Goal: Transaction & Acquisition: Purchase product/service

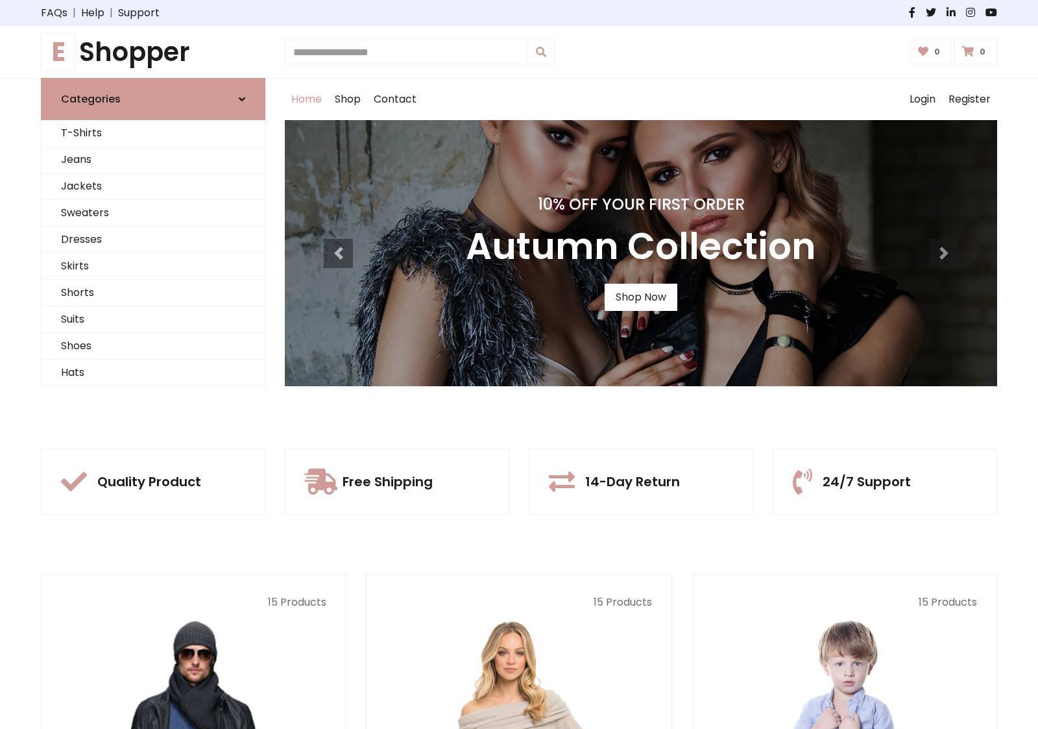
click at [519, 364] on div "10% Off Your First Order Autumn Collection Shop Now" at bounding box center [641, 253] width 712 height 266
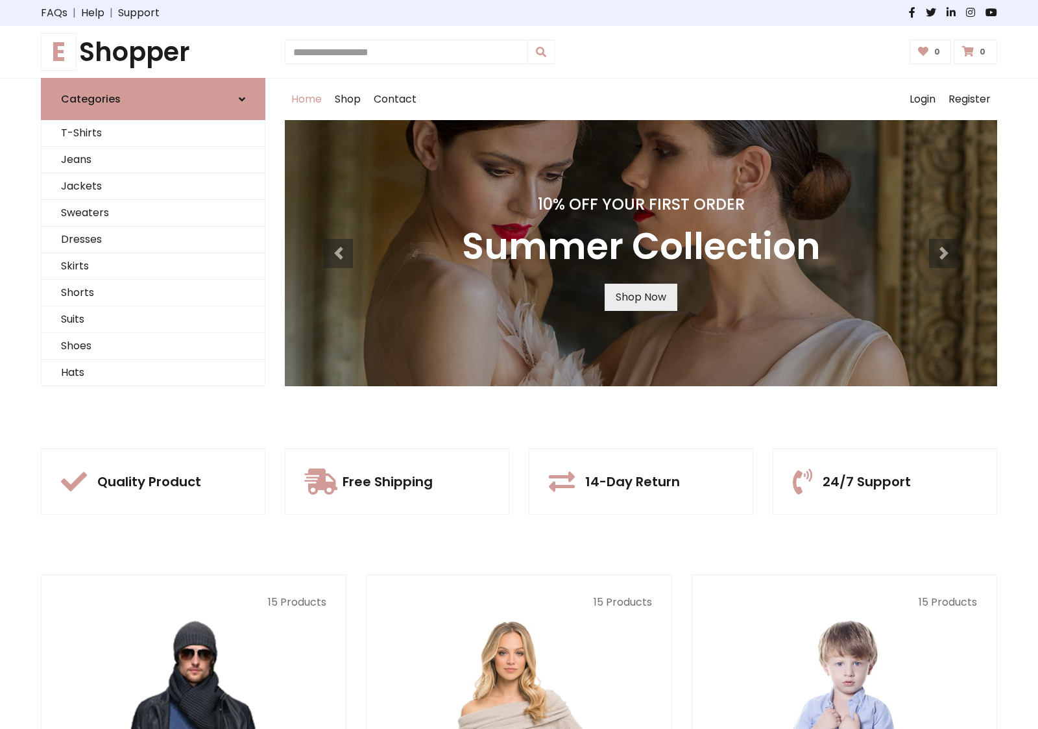
click at [640, 297] on link "Shop Now" at bounding box center [641, 297] width 73 height 27
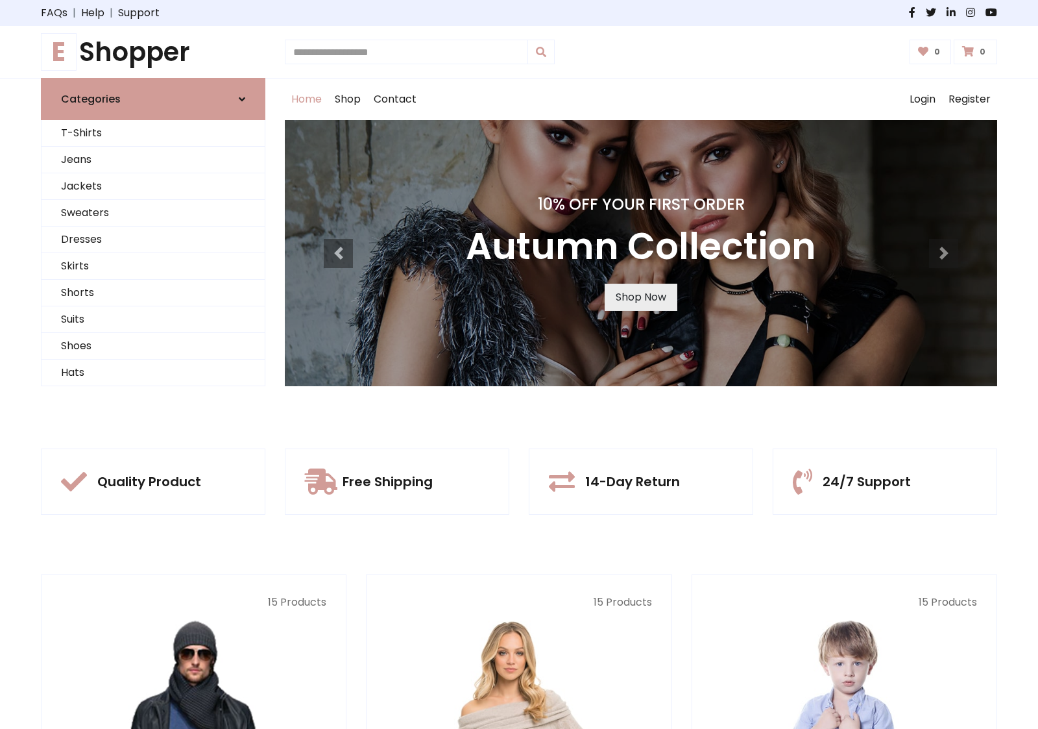
click at [640, 297] on link "Shop Now" at bounding box center [641, 297] width 73 height 27
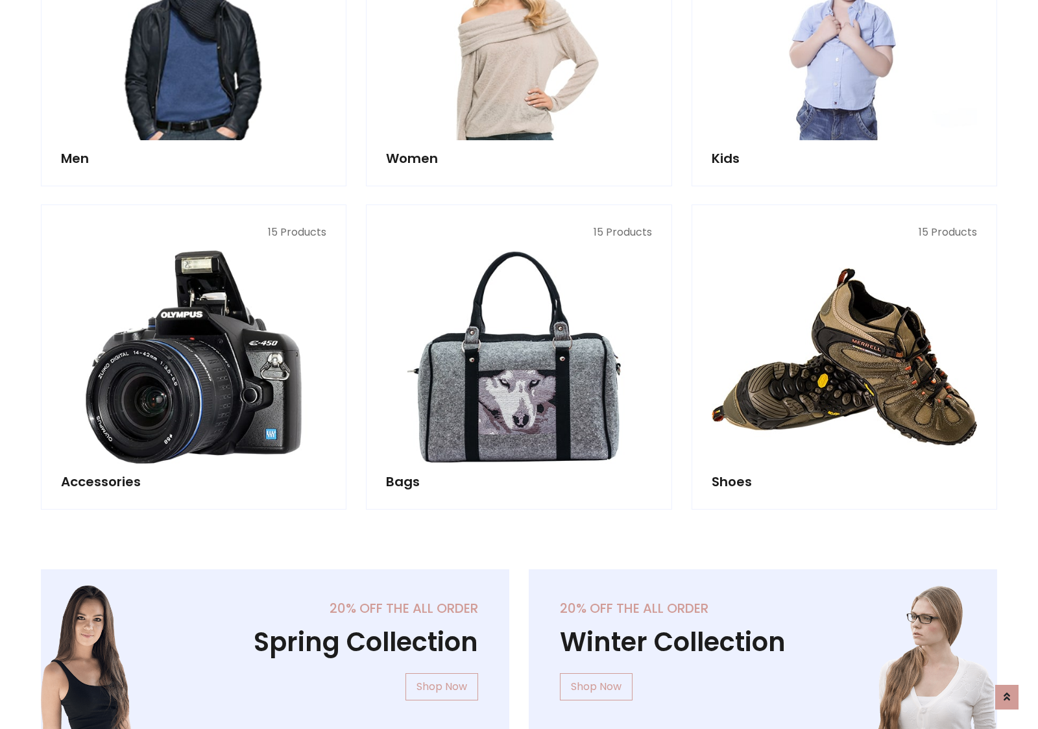
scroll to position [1294, 0]
